Goal: Use online tool/utility: Utilize a website feature to perform a specific function

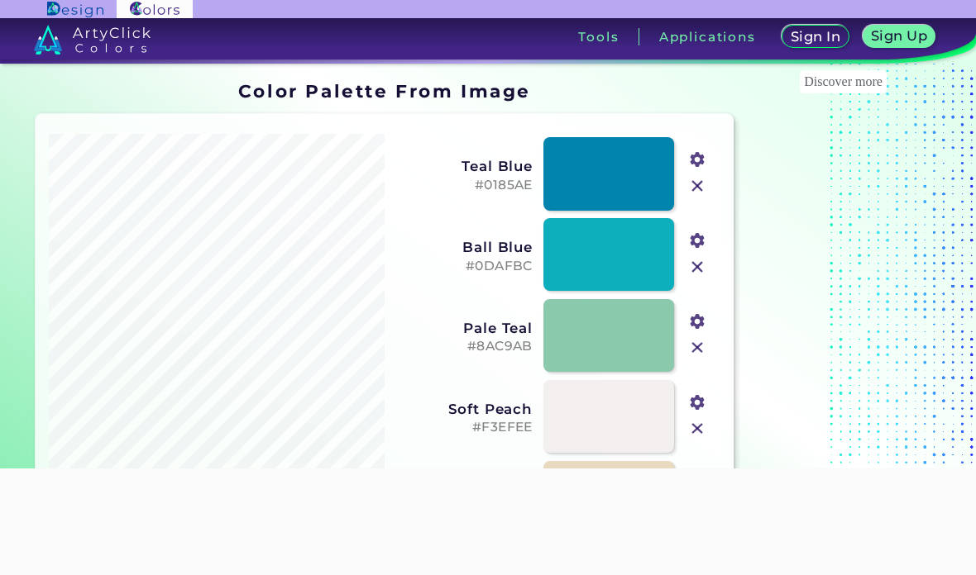
scroll to position [215, 0]
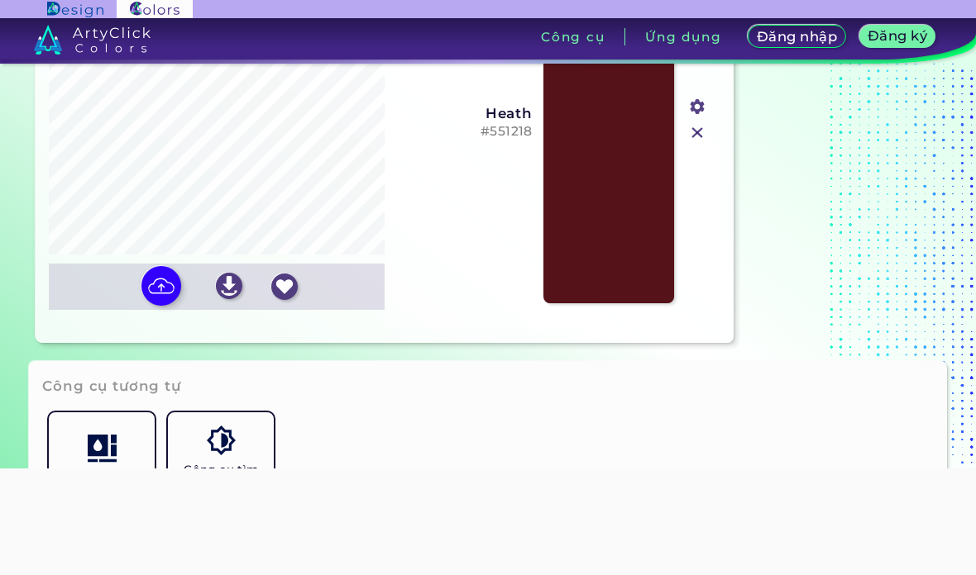
click at [0, 0] on input "file" at bounding box center [0, 0] width 0 height 0
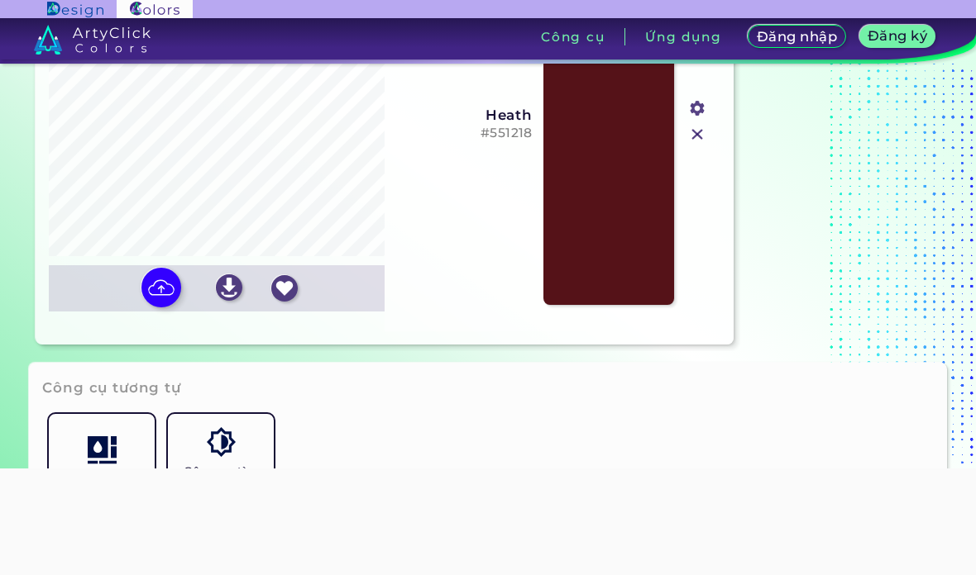
scroll to position [214, 0]
click at [164, 307] on img at bounding box center [161, 287] width 40 height 40
click at [0, 0] on input "file" at bounding box center [0, 0] width 0 height 0
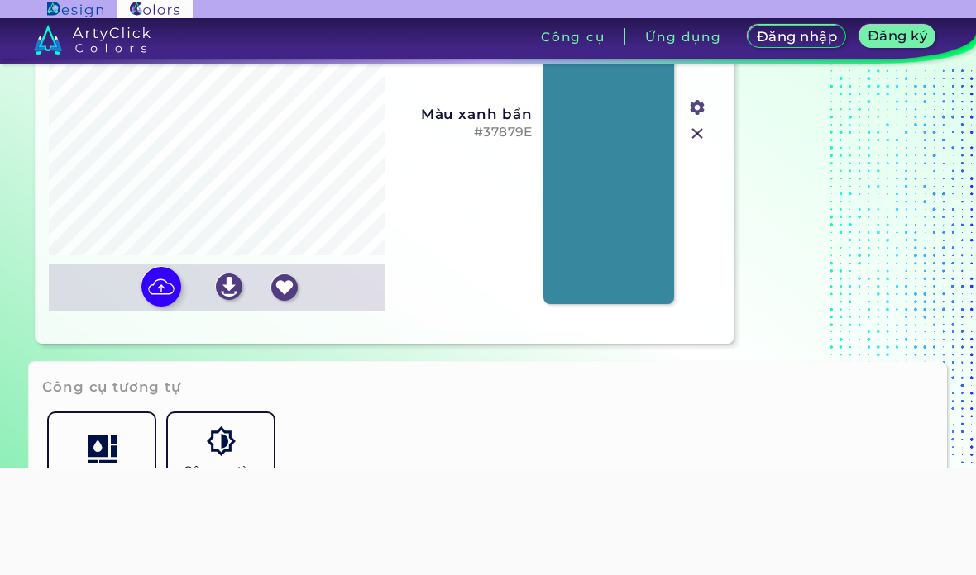
click at [160, 307] on img at bounding box center [161, 287] width 40 height 40
click at [0, 0] on input "file" at bounding box center [0, 0] width 0 height 0
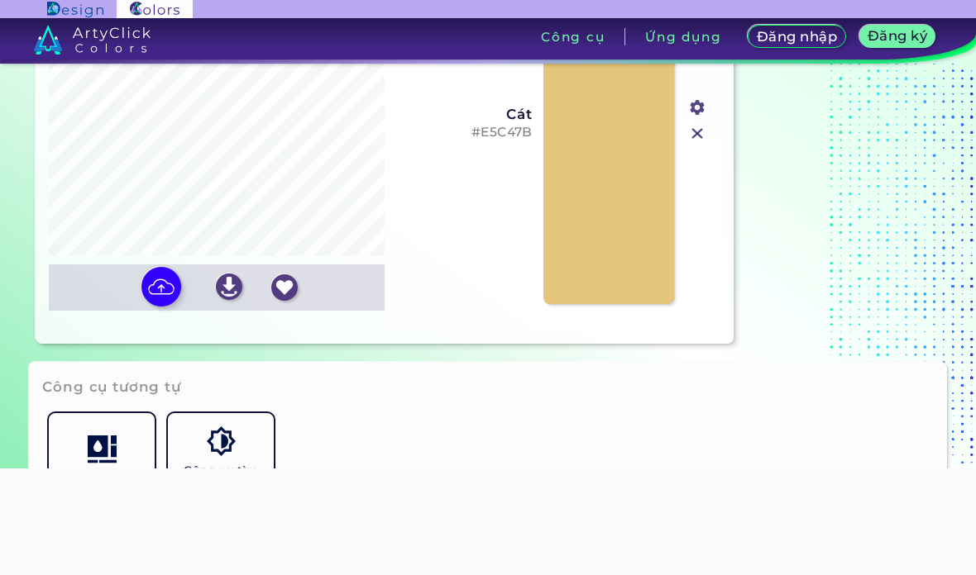
click at [172, 307] on img at bounding box center [161, 287] width 40 height 40
click at [0, 0] on input "file" at bounding box center [0, 0] width 0 height 0
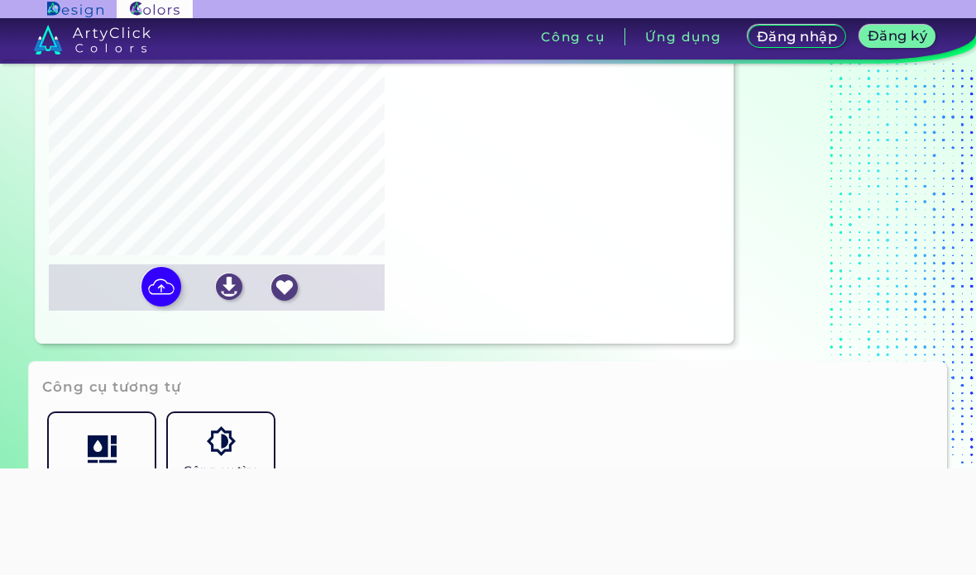
type input "#ffffff"
type input "#efe6e9"
type input "#0b132f"
type input "#a8a4a3"
type input "#615c50"
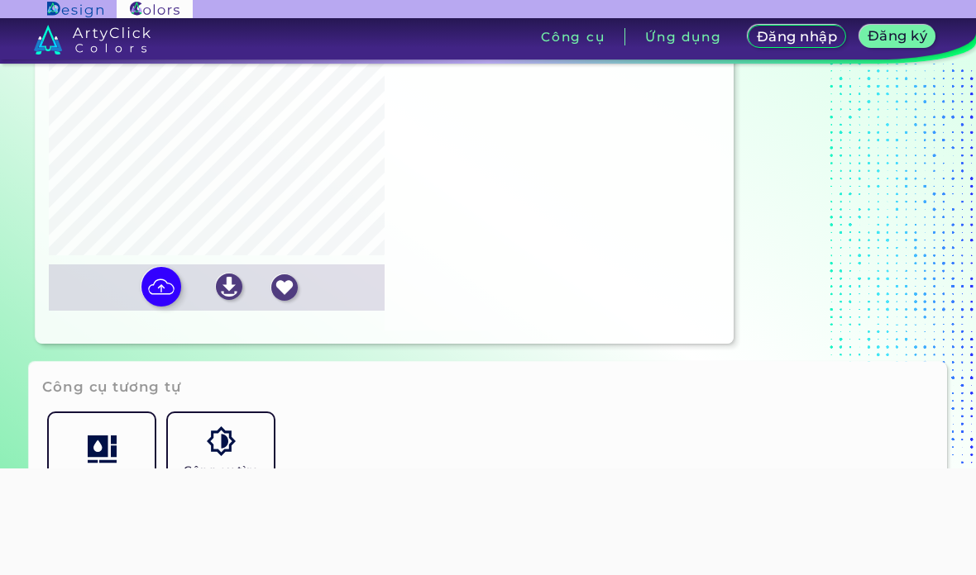
type input "#bdbaba"
type input "#e9d5d8"
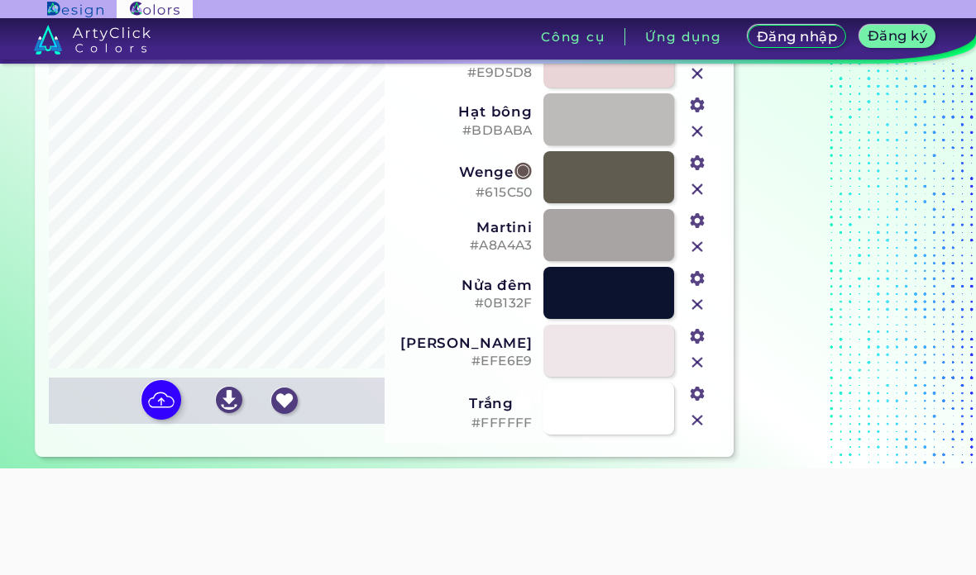
scroll to position [88, 0]
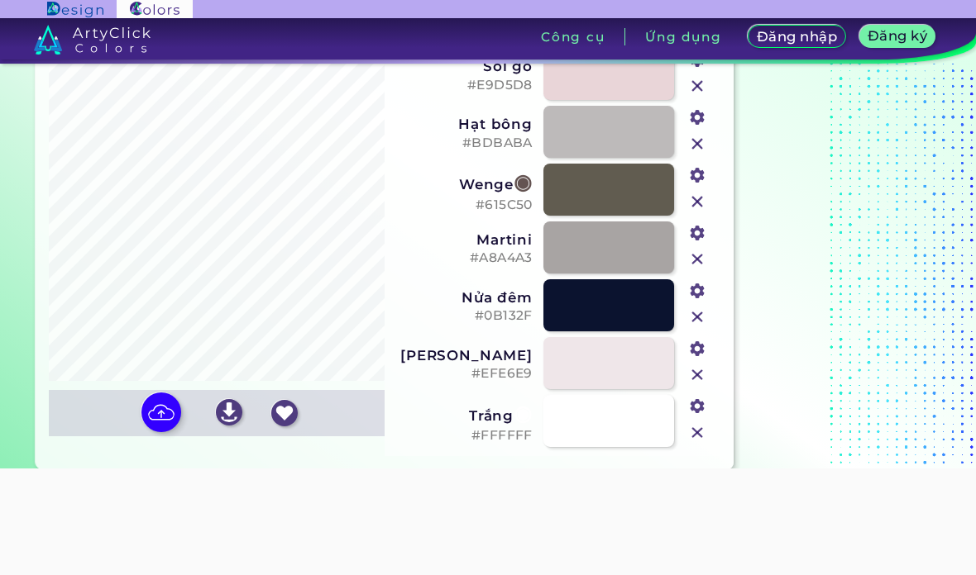
click at [0, 0] on input "file" at bounding box center [0, 0] width 0 height 0
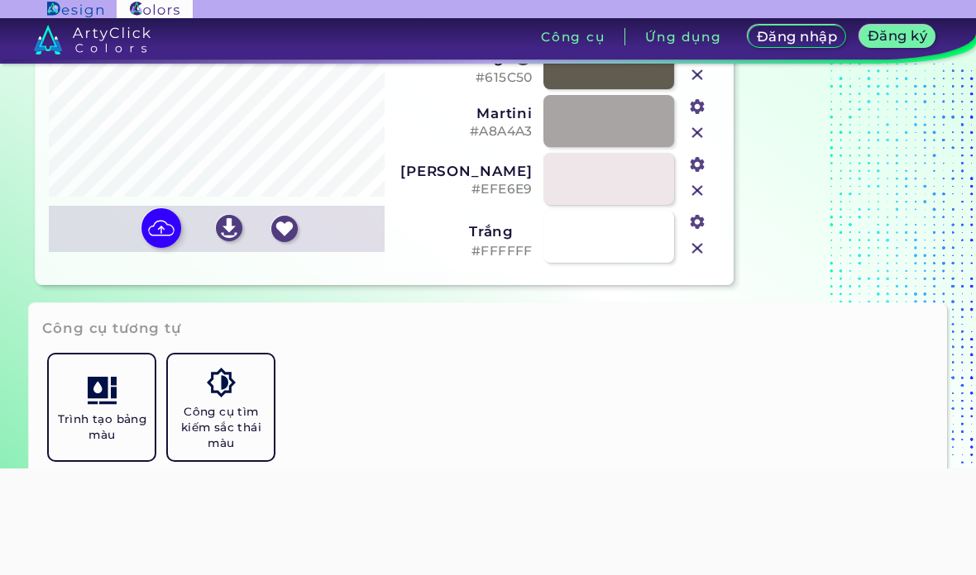
scroll to position [265, 0]
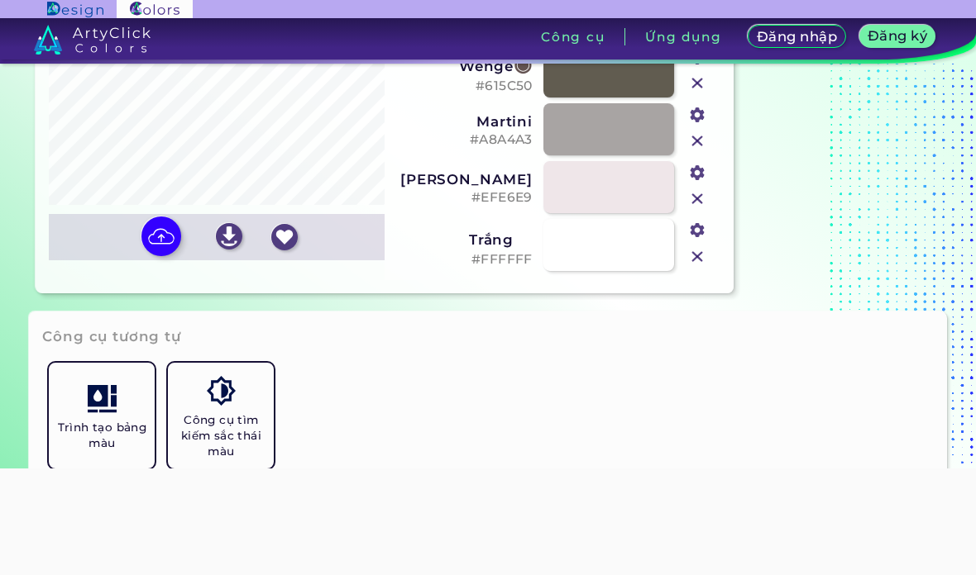
click at [160, 256] on img at bounding box center [161, 237] width 40 height 40
click at [0, 0] on input "file" at bounding box center [0, 0] width 0 height 0
type input "#ffffff"
type input "#efe6e9"
type input "#0b132f"
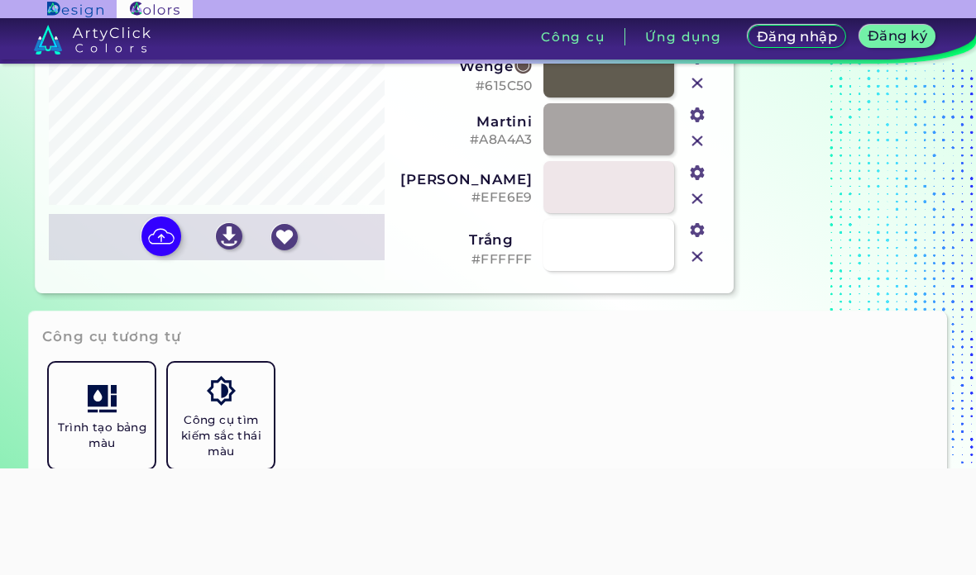
type input "#a8a4a3"
type input "#615c50"
type input "#bdbaba"
type input "#e9d5d8"
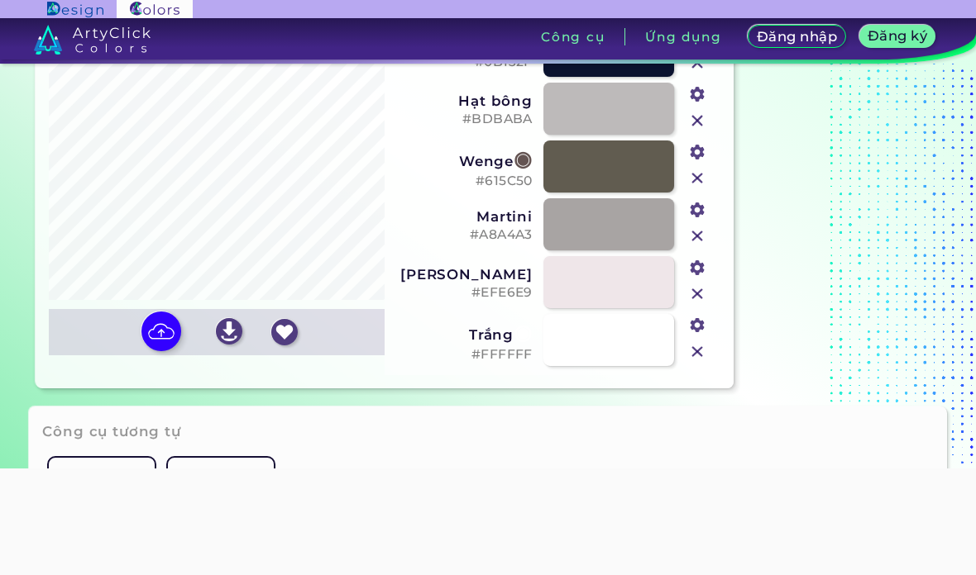
scroll to position [165, 0]
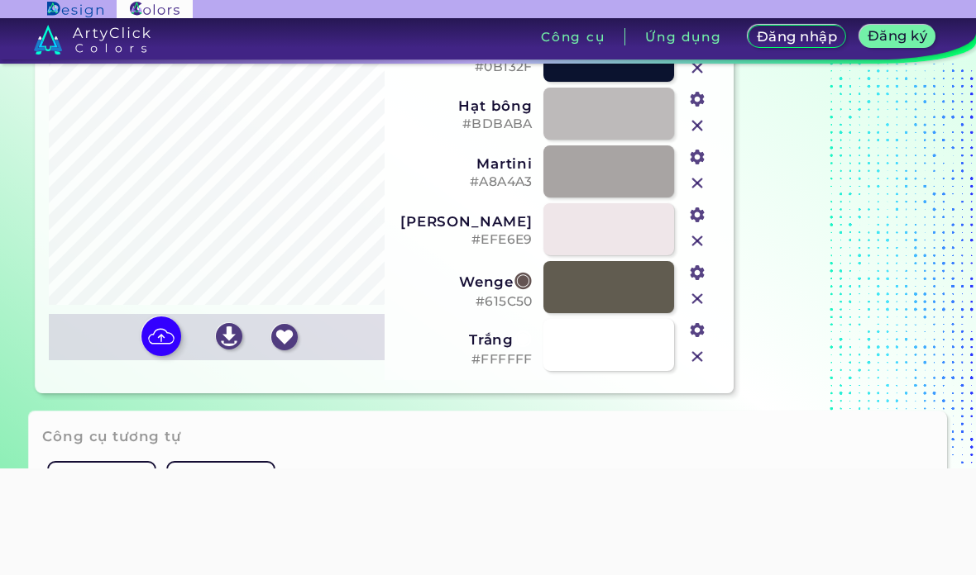
click at [163, 356] on img at bounding box center [161, 337] width 40 height 40
click at [0, 0] on input "file" at bounding box center [0, 0] width 0 height 0
type input "#eee7e9"
type input "#ffffff"
type input "#f0d9dd"
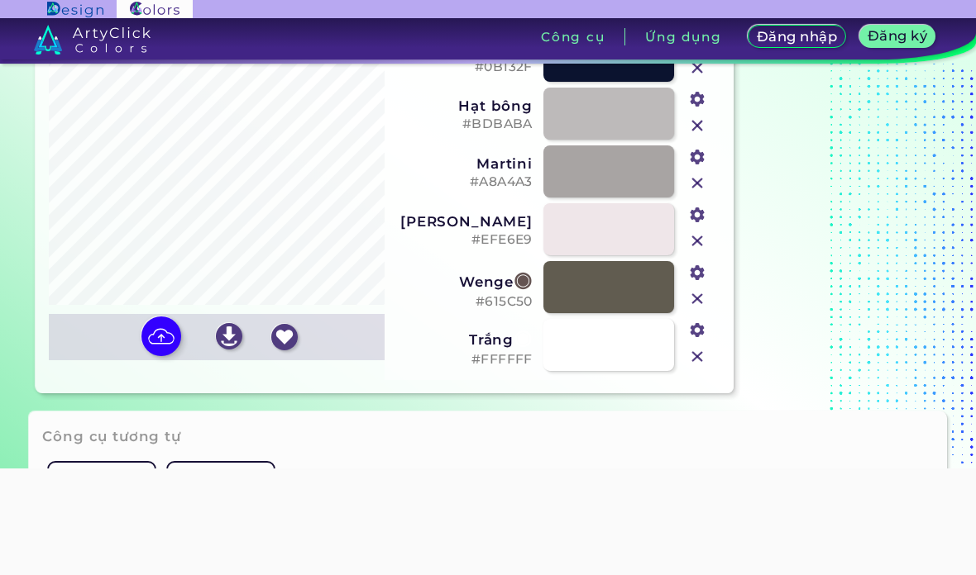
type input "#8c5255"
type input "#c19ea1"
